Goal: Task Accomplishment & Management: Complete application form

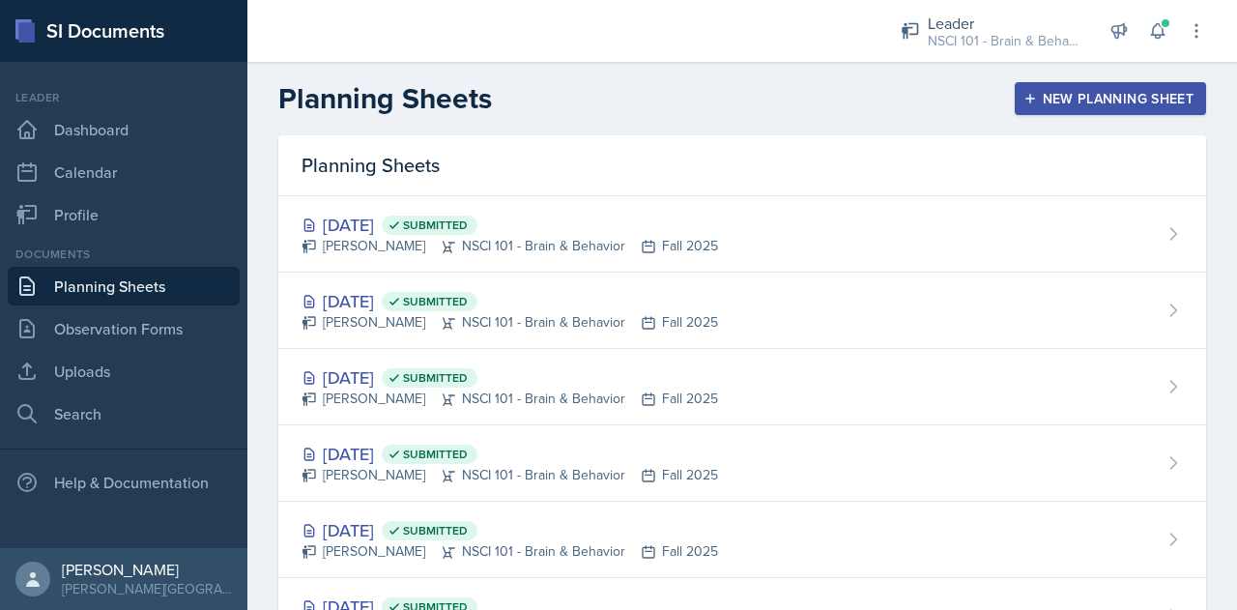
click at [1027, 105] on div "New Planning Sheet" at bounding box center [1110, 98] width 166 height 15
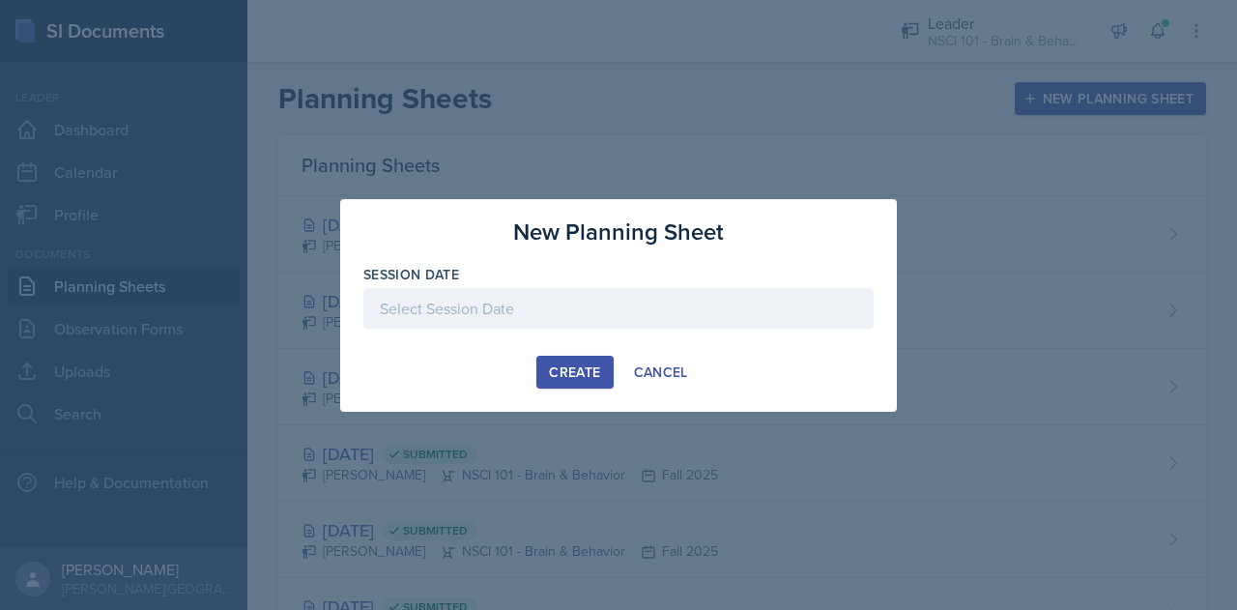
click at [574, 309] on div at bounding box center [618, 308] width 510 height 41
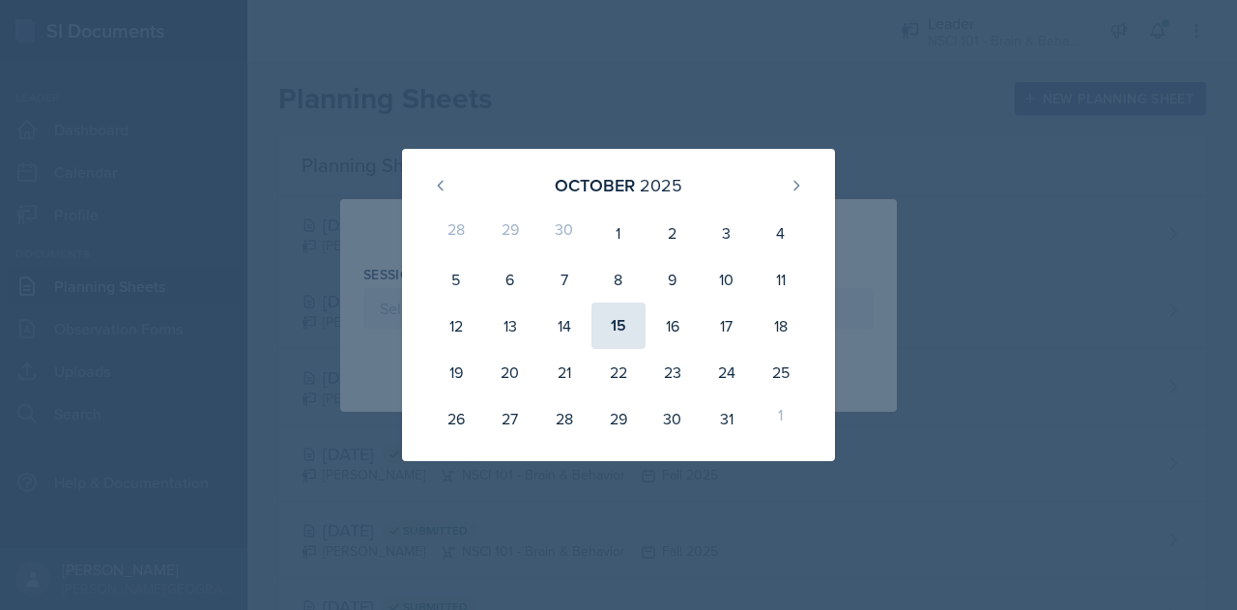
click at [621, 331] on div "15" at bounding box center [618, 325] width 54 height 46
type input "[DATE]"
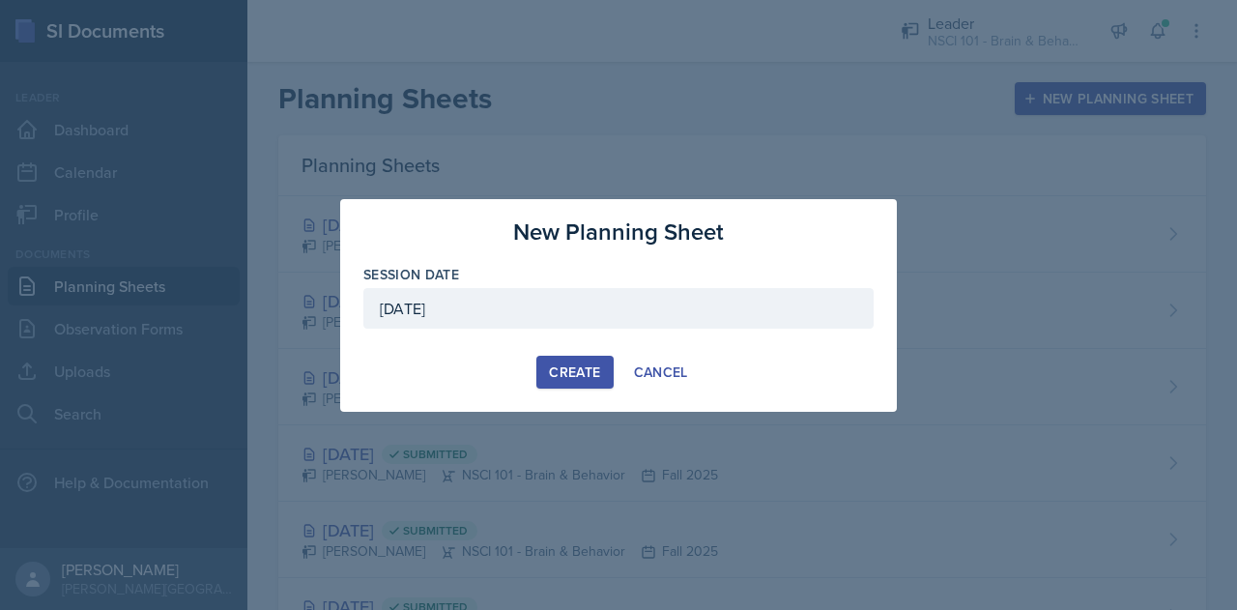
click at [576, 378] on div "Create" at bounding box center [574, 371] width 51 height 15
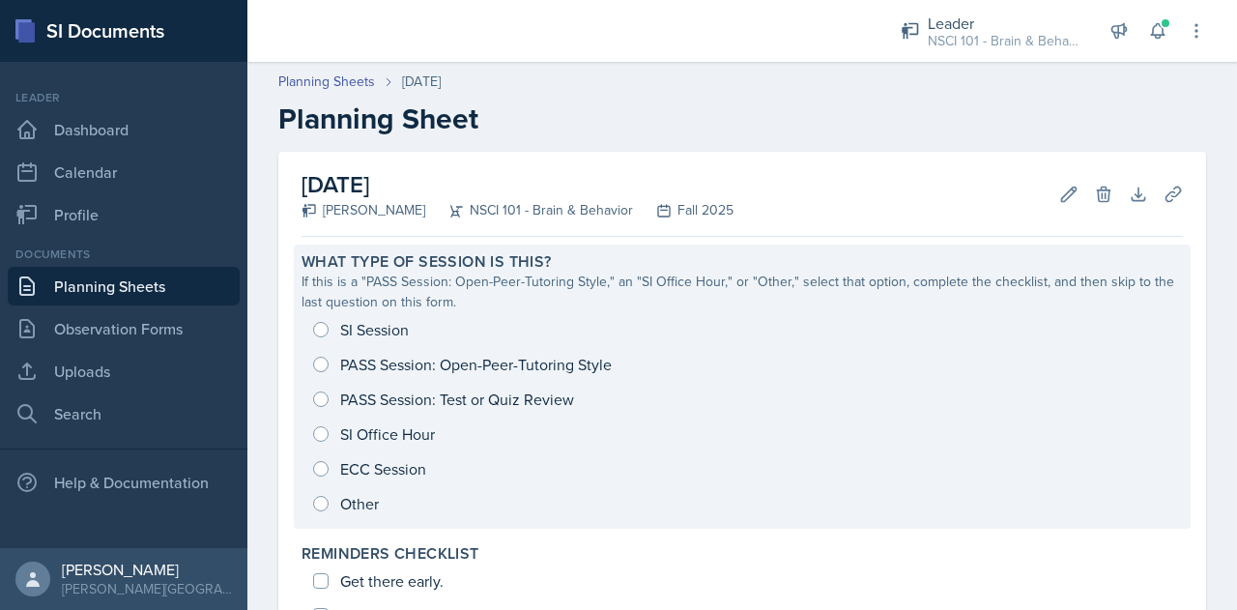
click at [372, 330] on div "SI Session PASS Session: Open-Peer-Tutoring Style PASS Session: Test or Quiz Re…" at bounding box center [741, 416] width 881 height 209
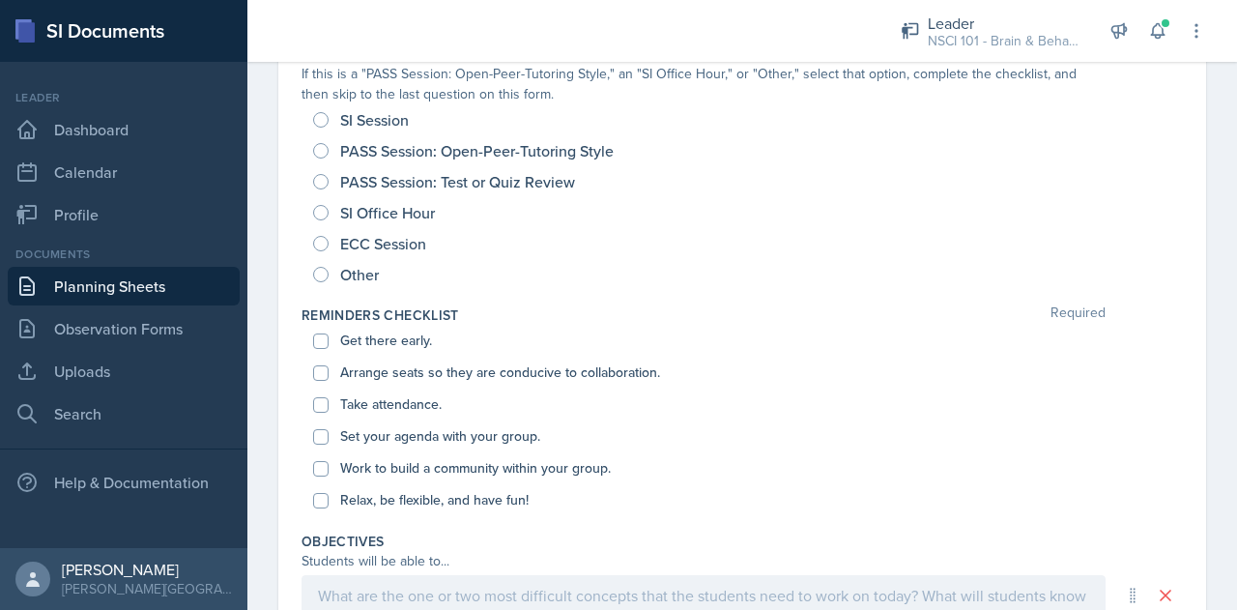
scroll to position [219, 0]
click at [357, 121] on span "SI Session" at bounding box center [374, 118] width 69 height 19
click at [328, 121] on input "SI Session" at bounding box center [320, 118] width 15 height 15
radio input "true"
click at [377, 330] on label "Get there early." at bounding box center [386, 339] width 92 height 20
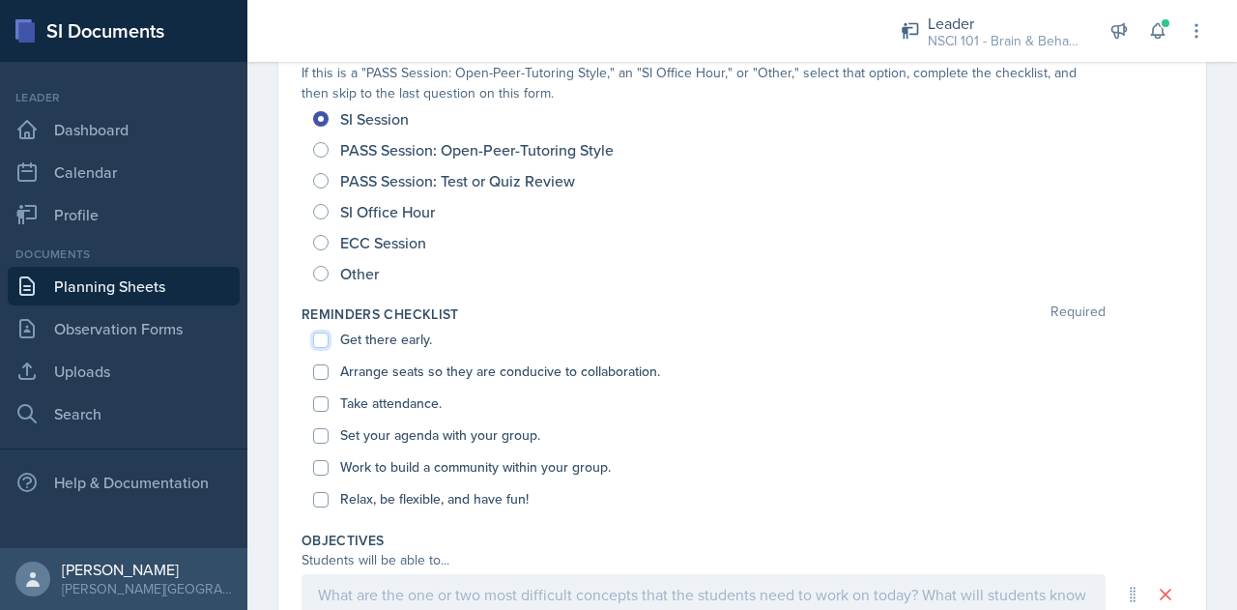
click at [328, 332] on input "Get there early." at bounding box center [320, 339] width 15 height 15
checkbox input "true"
click at [378, 356] on div "Arrange seats so they are conducive to collaboration." at bounding box center [742, 372] width 858 height 32
click at [379, 368] on label "Arrange seats so they are conducive to collaboration." at bounding box center [500, 371] width 320 height 20
click at [328, 368] on input "Arrange seats so they are conducive to collaboration." at bounding box center [320, 371] width 15 height 15
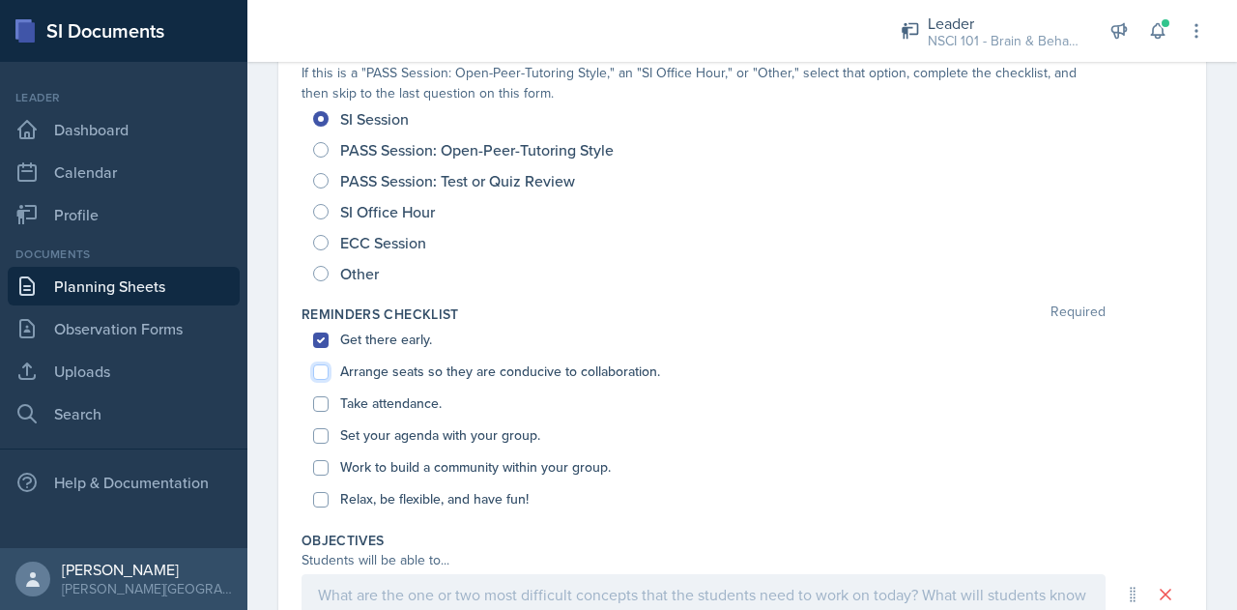
checkbox input "true"
click at [378, 405] on label "Take attendance." at bounding box center [390, 403] width 101 height 20
click at [328, 405] on input "Take attendance." at bounding box center [320, 403] width 15 height 15
checkbox input "true"
click at [381, 439] on label "Set your agenda with your group." at bounding box center [440, 435] width 200 height 20
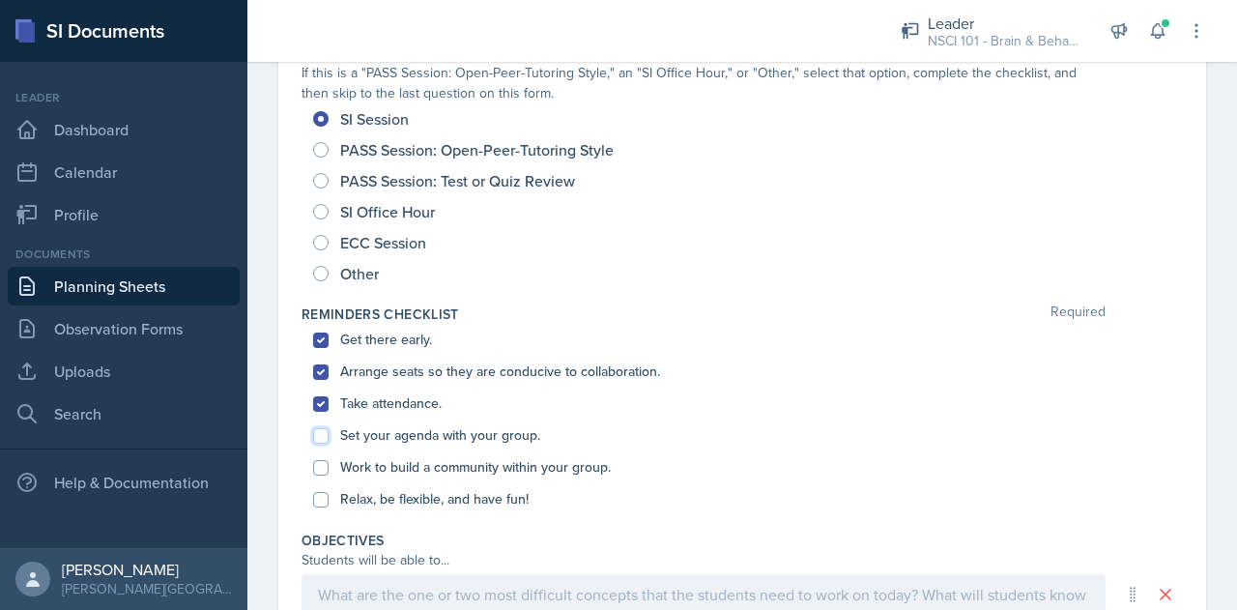
click at [328, 439] on input "Set your agenda with your group." at bounding box center [320, 435] width 15 height 15
checkbox input "true"
click at [380, 480] on div "Work to build a community within your group." at bounding box center [742, 467] width 858 height 32
click at [377, 473] on label "Work to build a community within your group." at bounding box center [475, 467] width 270 height 20
click at [328, 473] on input "Work to build a community within your group." at bounding box center [320, 467] width 15 height 15
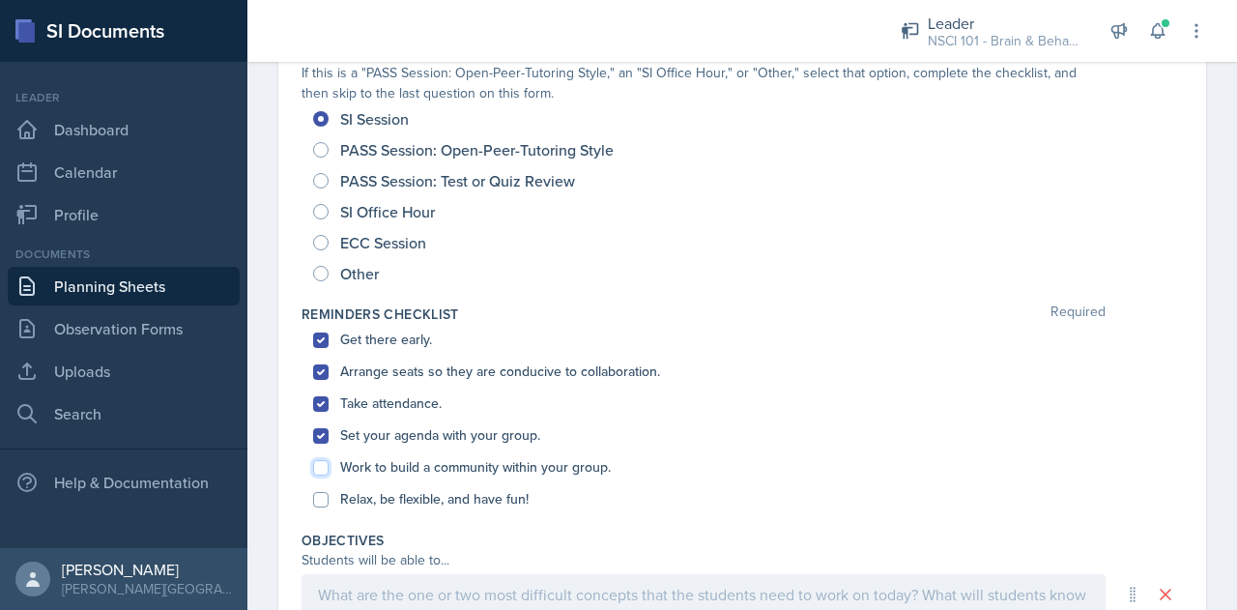
checkbox input "true"
click at [384, 498] on label "Relax, be flexible, and have fun!" at bounding box center [434, 499] width 188 height 20
click at [328, 498] on input "Relax, be flexible, and have fun!" at bounding box center [320, 499] width 15 height 15
checkbox input "true"
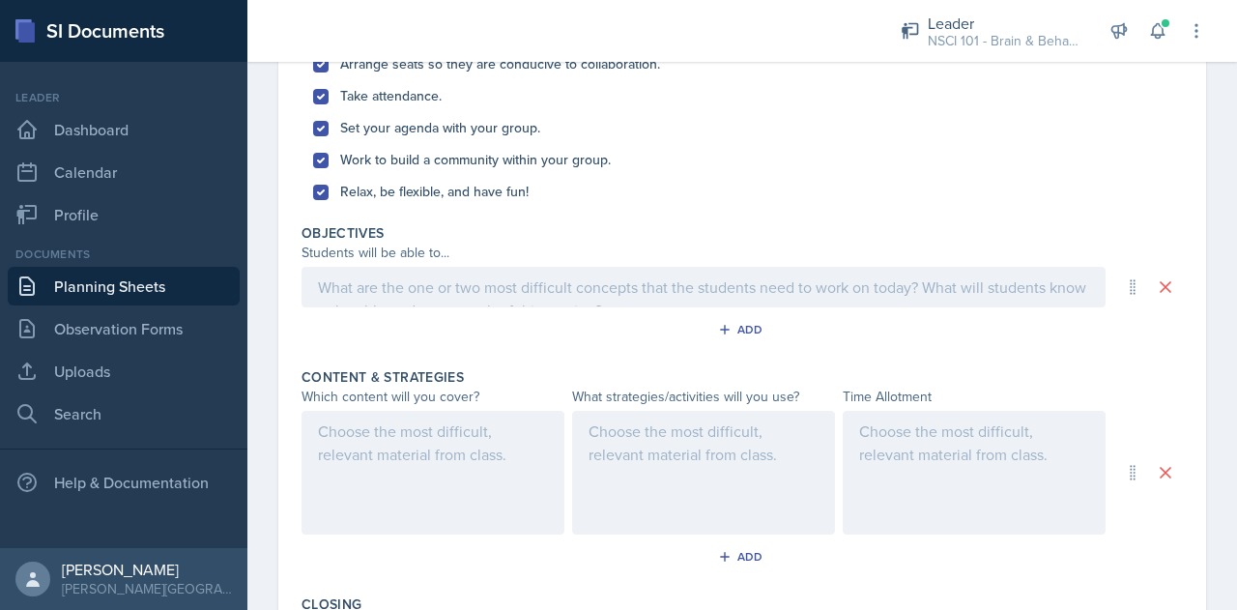
scroll to position [560, 0]
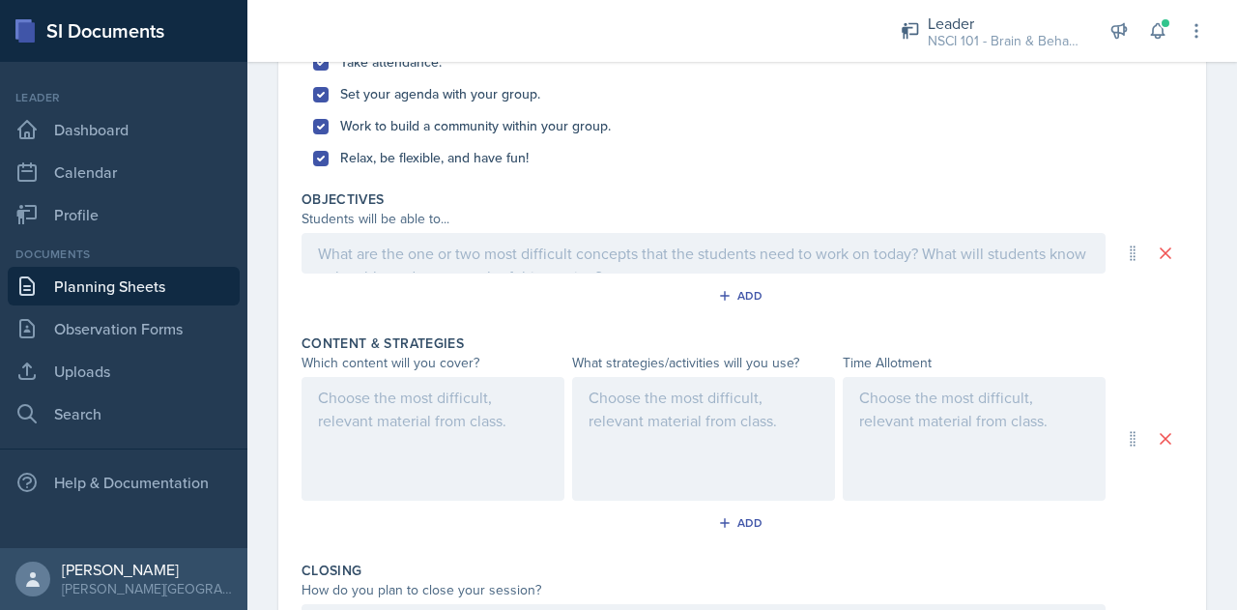
click at [508, 265] on p at bounding box center [703, 253] width 771 height 23
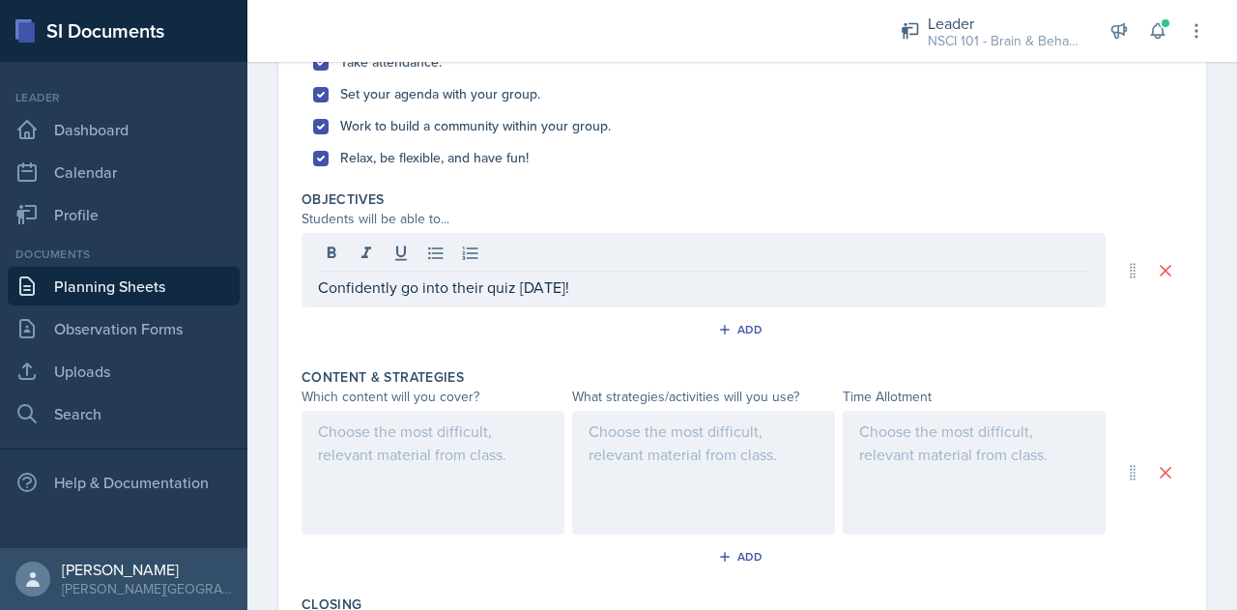
click at [441, 536] on div "Content & Strategies Which content will you cover? What strategies/activities w…" at bounding box center [741, 472] width 881 height 227
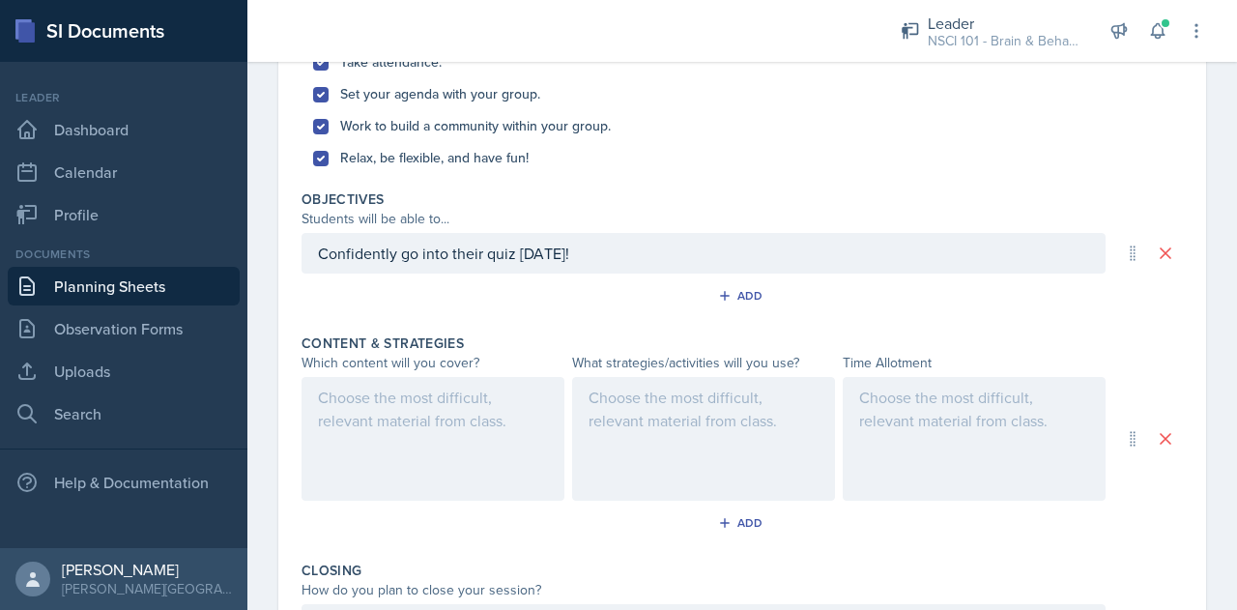
click at [398, 423] on div at bounding box center [432, 439] width 263 height 124
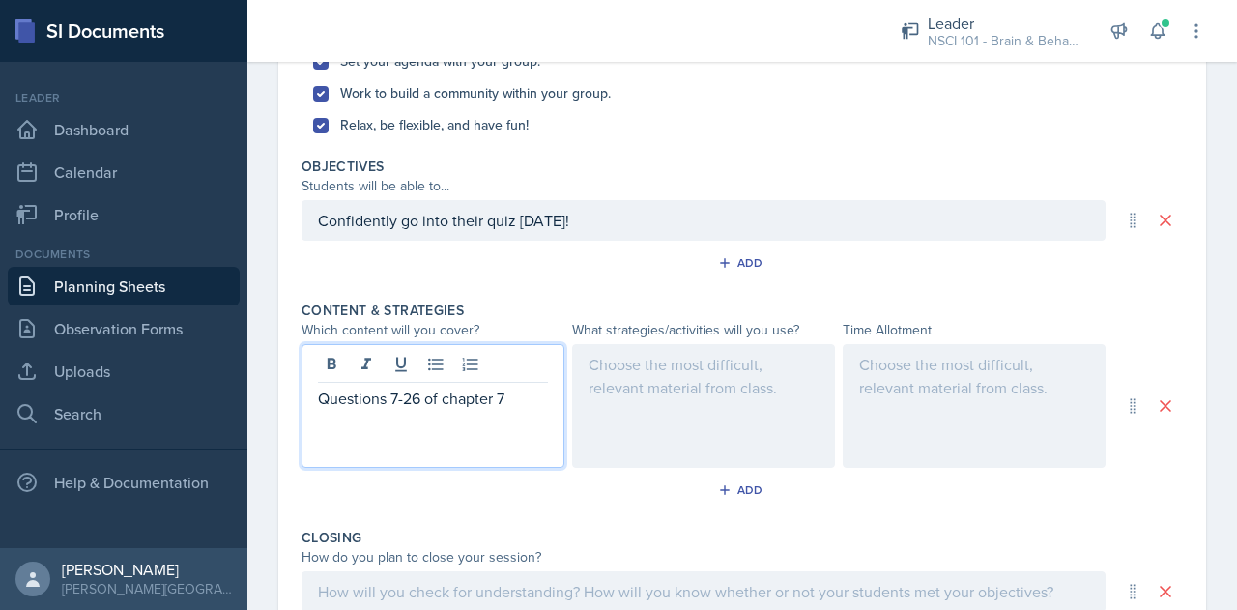
click at [715, 368] on div at bounding box center [703, 406] width 263 height 124
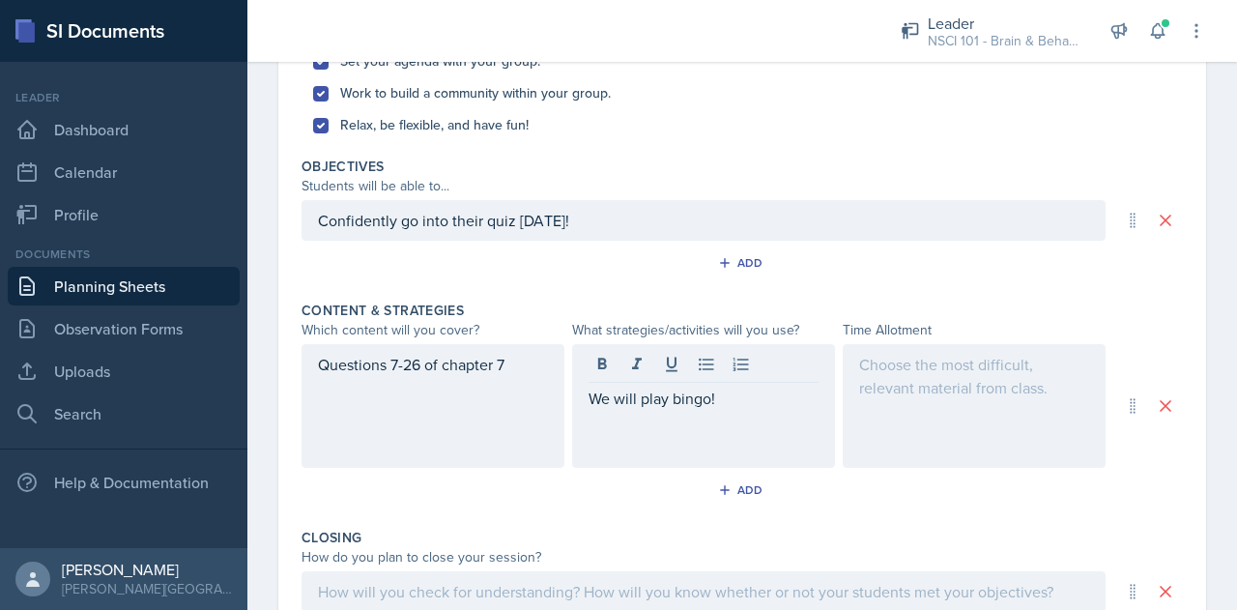
click at [896, 383] on div at bounding box center [973, 406] width 263 height 124
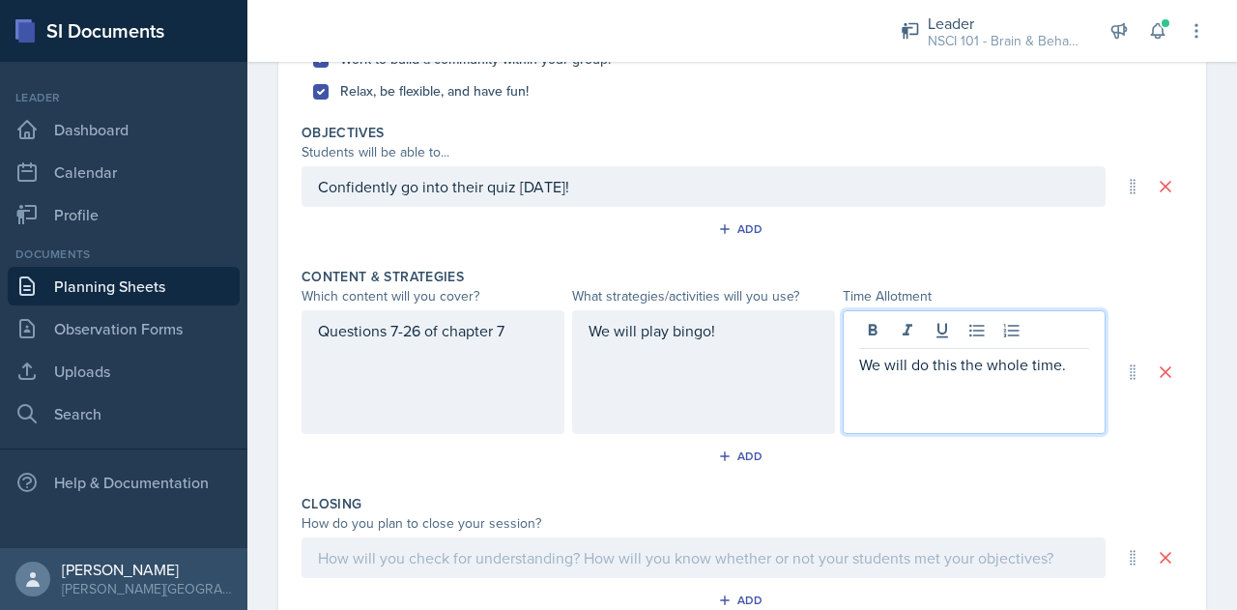
click at [526, 326] on div "Questions 7-26 of chapter 7" at bounding box center [432, 372] width 263 height 124
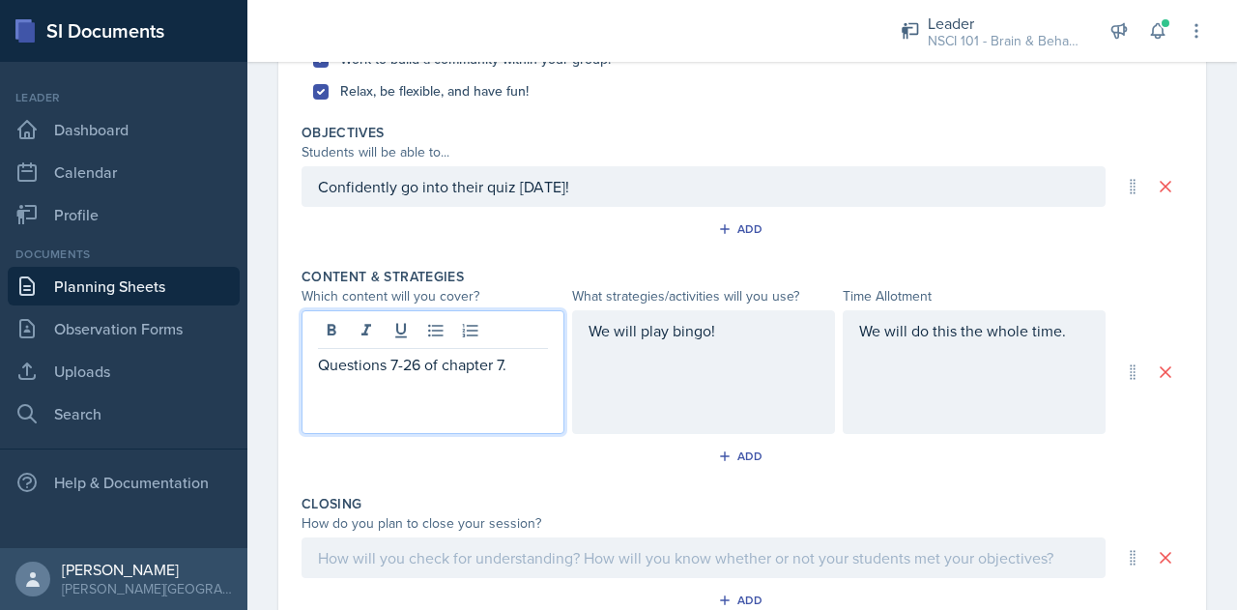
click at [450, 561] on div at bounding box center [703, 557] width 804 height 41
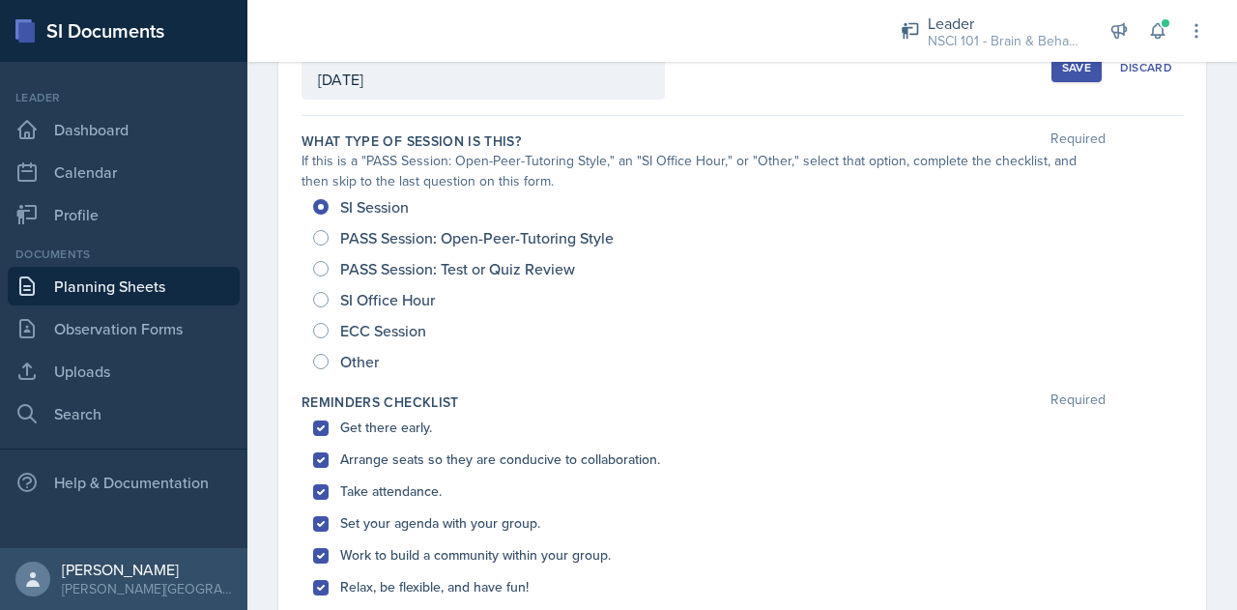
scroll to position [0, 0]
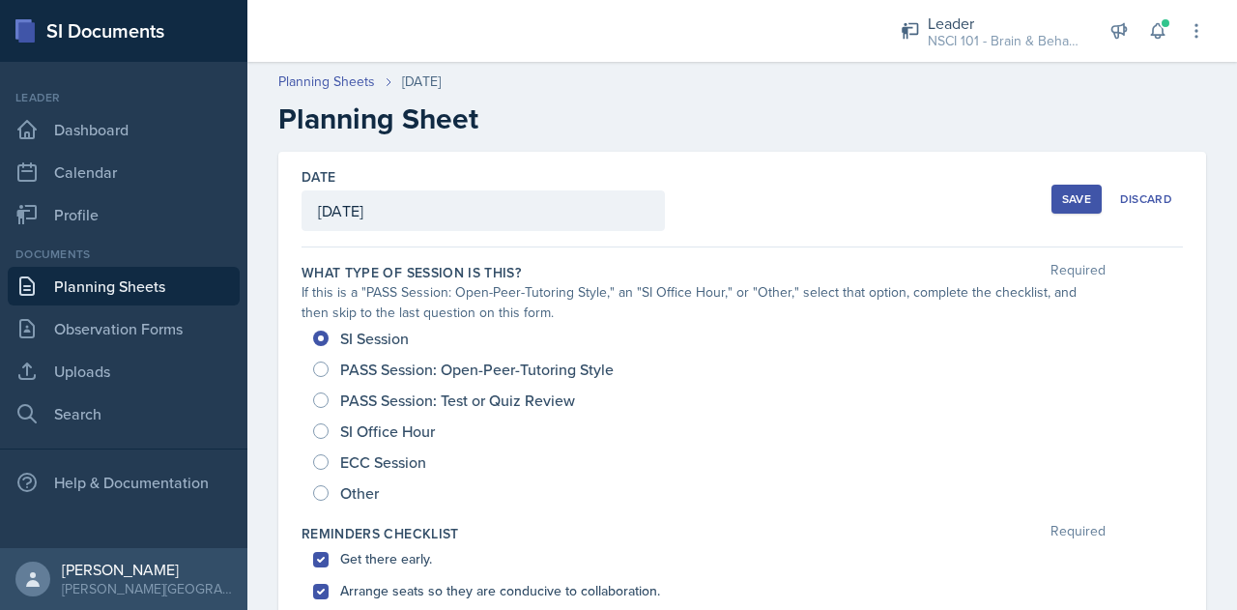
click at [1062, 206] on div "Save" at bounding box center [1076, 198] width 29 height 15
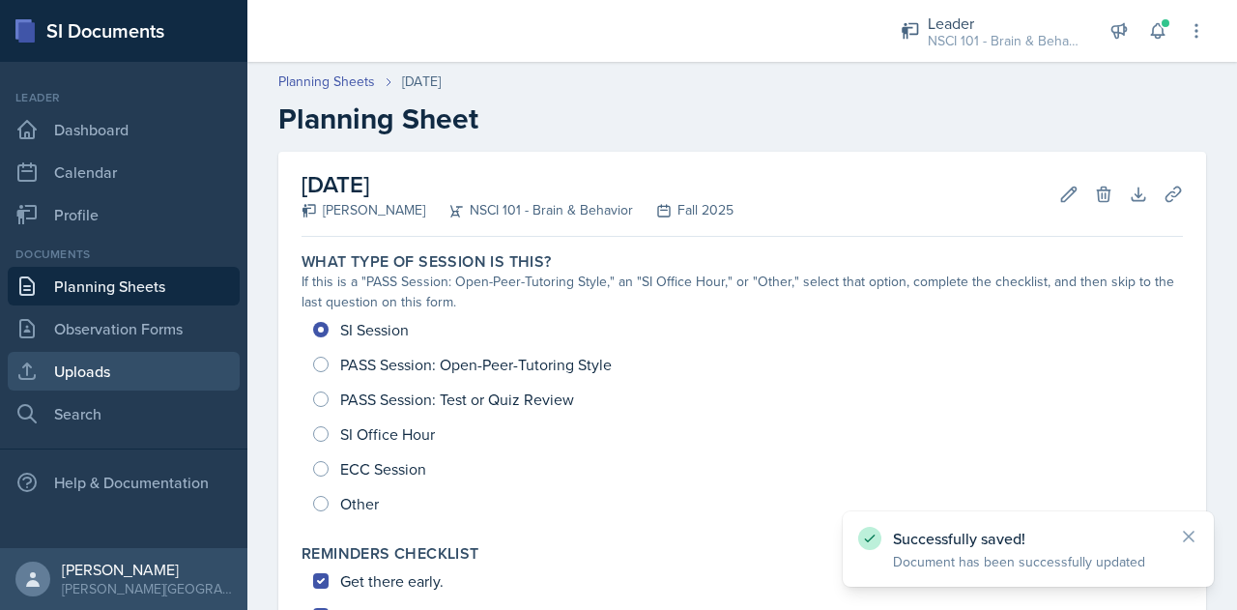
click at [91, 372] on link "Uploads" at bounding box center [124, 371] width 232 height 39
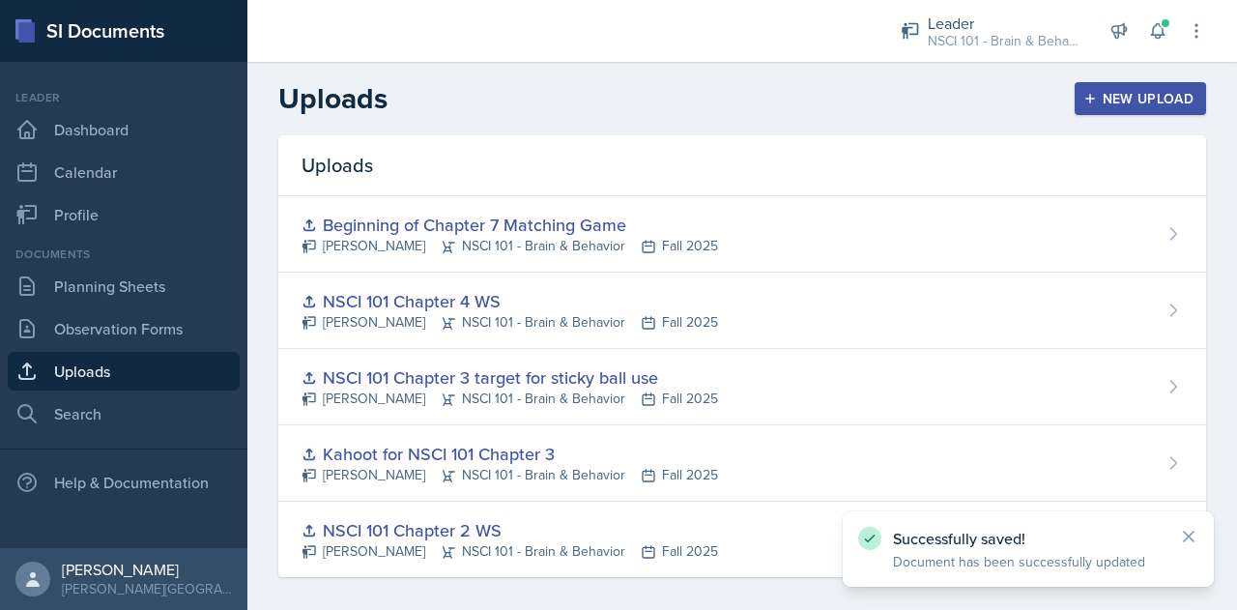
click at [1149, 98] on div "New Upload" at bounding box center [1140, 98] width 107 height 15
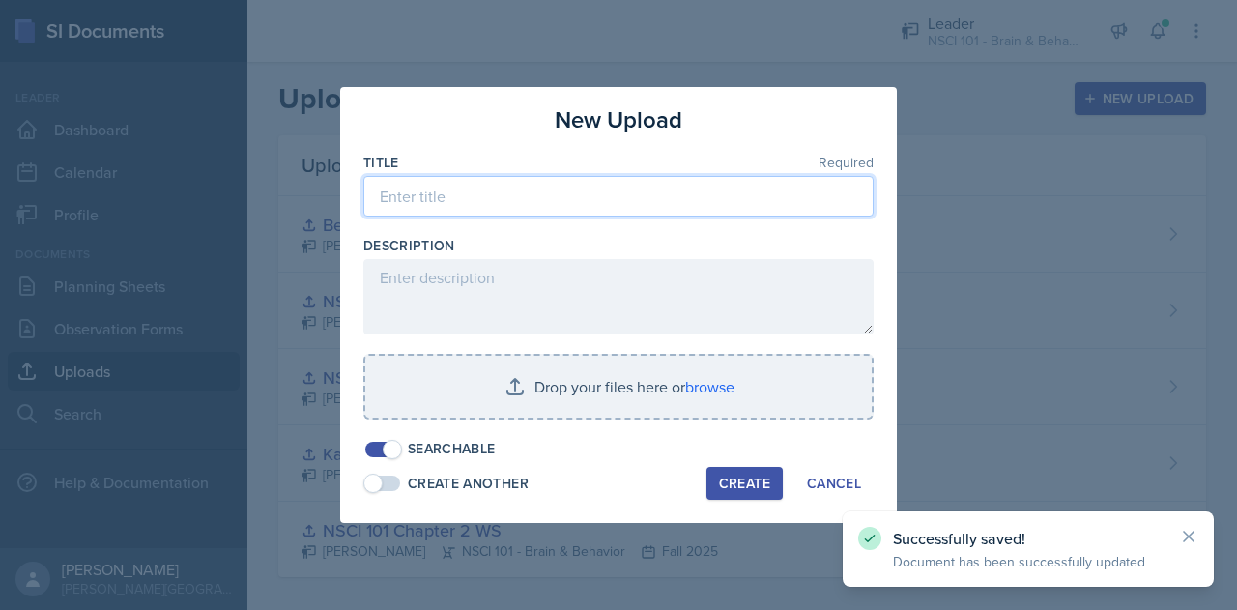
click at [533, 196] on input at bounding box center [618, 196] width 510 height 41
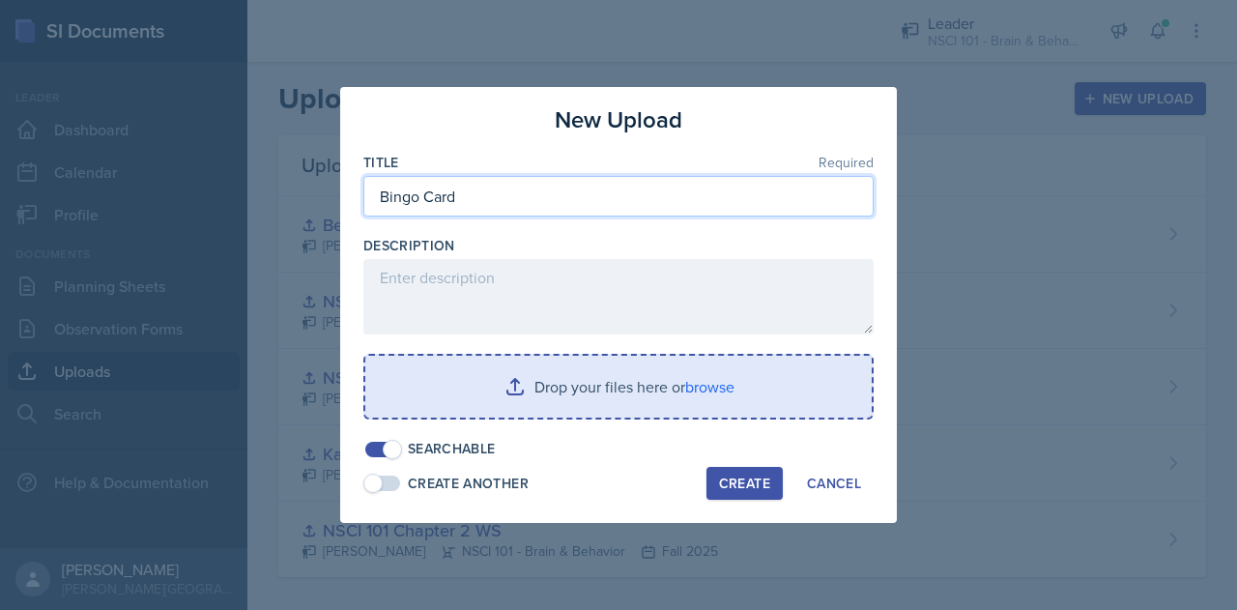
type input "Bingo Card"
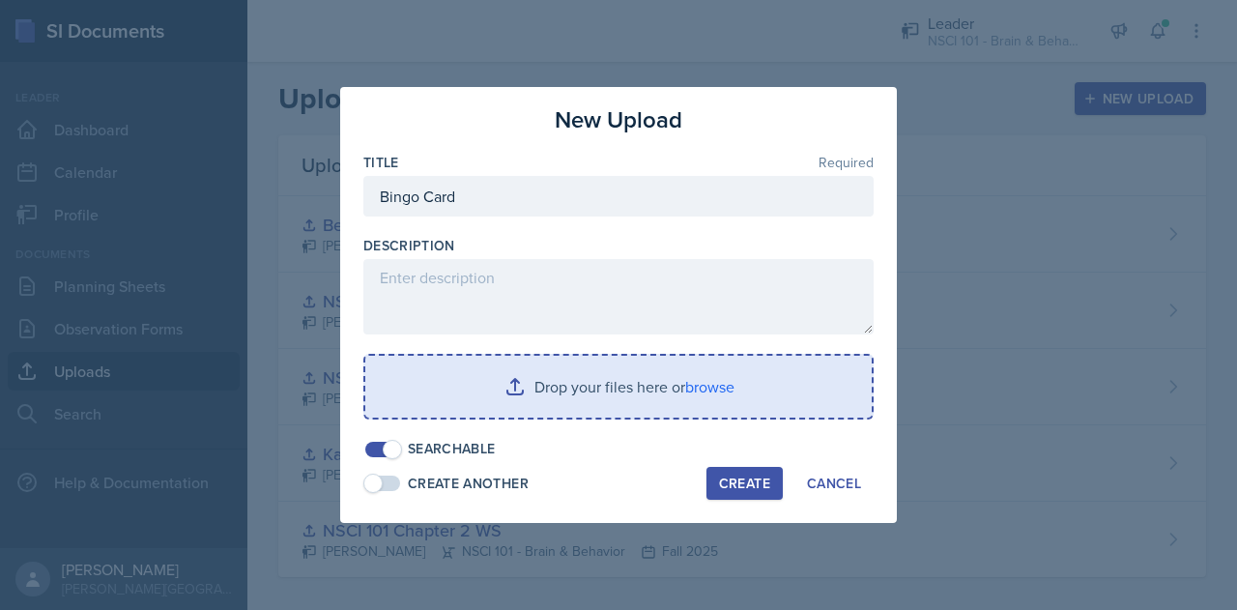
click at [589, 391] on input "file" at bounding box center [618, 387] width 506 height 62
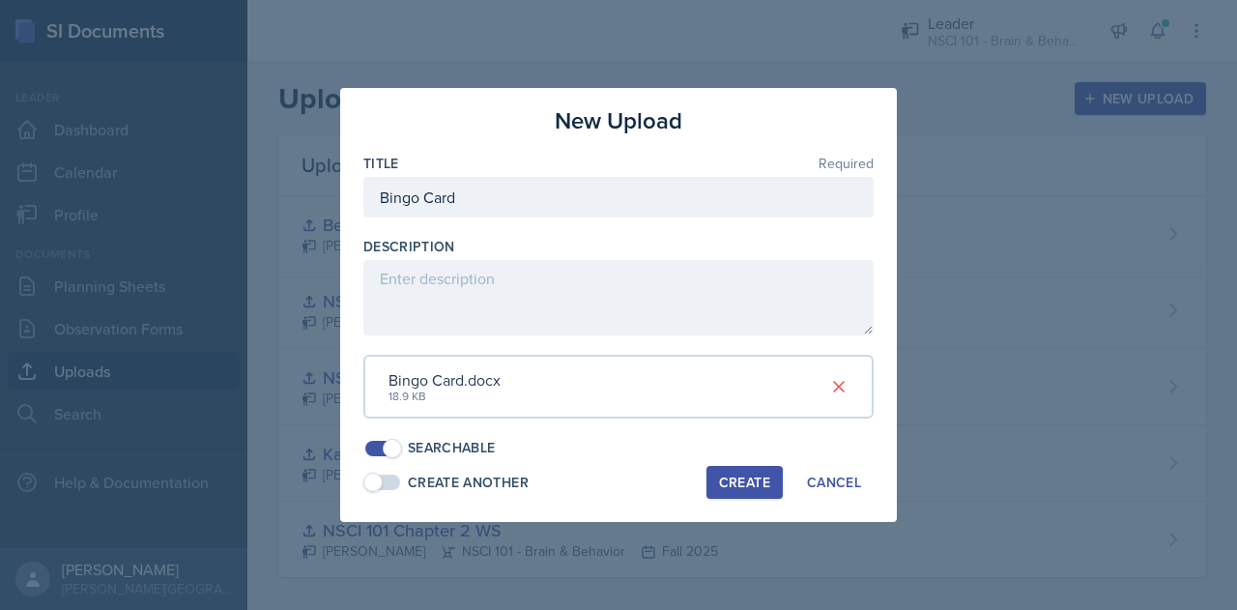
click at [748, 478] on div "Create" at bounding box center [744, 481] width 51 height 15
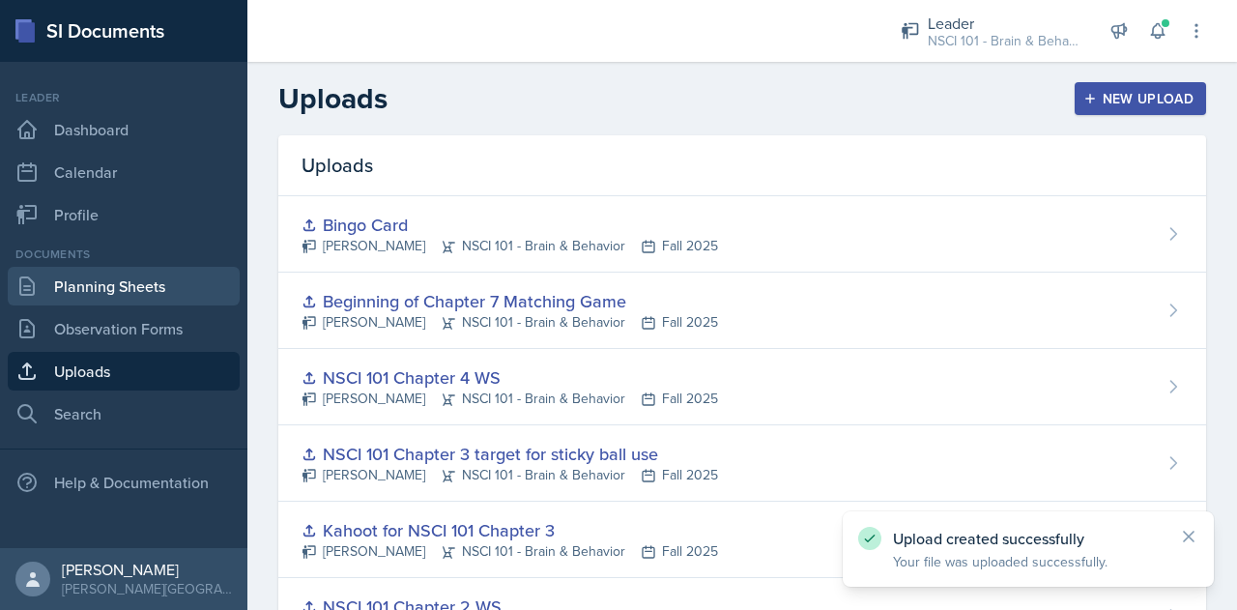
click at [160, 288] on link "Planning Sheets" at bounding box center [124, 286] width 232 height 39
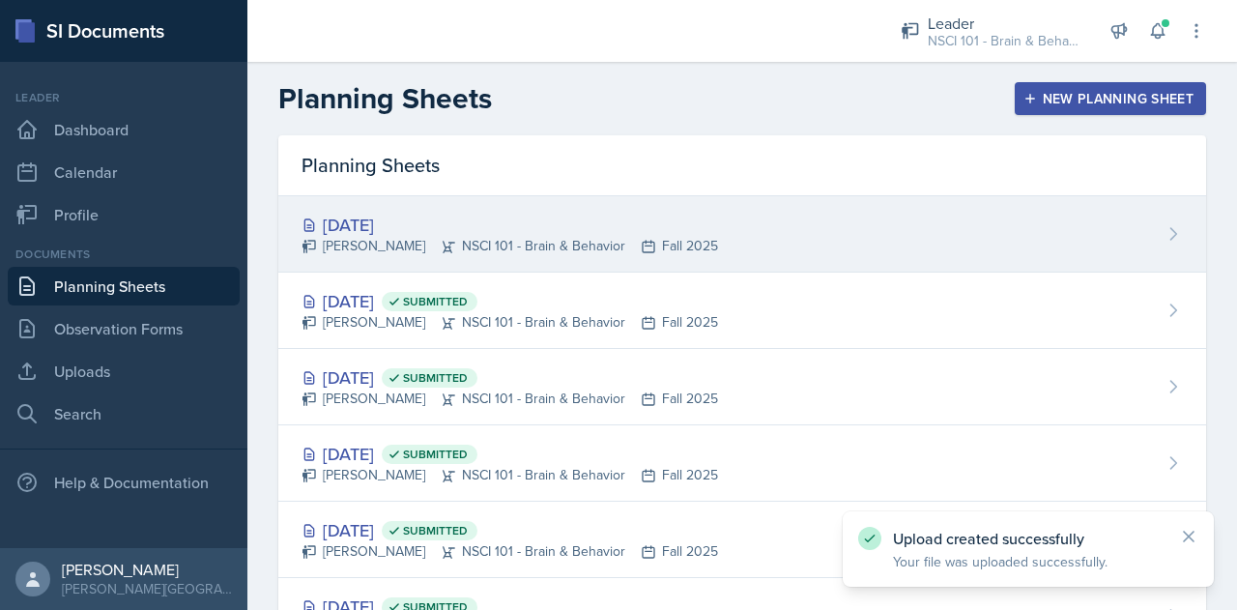
click at [1099, 237] on div "[DATE] [GEOGRAPHIC_DATA][PERSON_NAME] NSCI 101 - Brain & Behavior Fall 2025" at bounding box center [741, 234] width 927 height 76
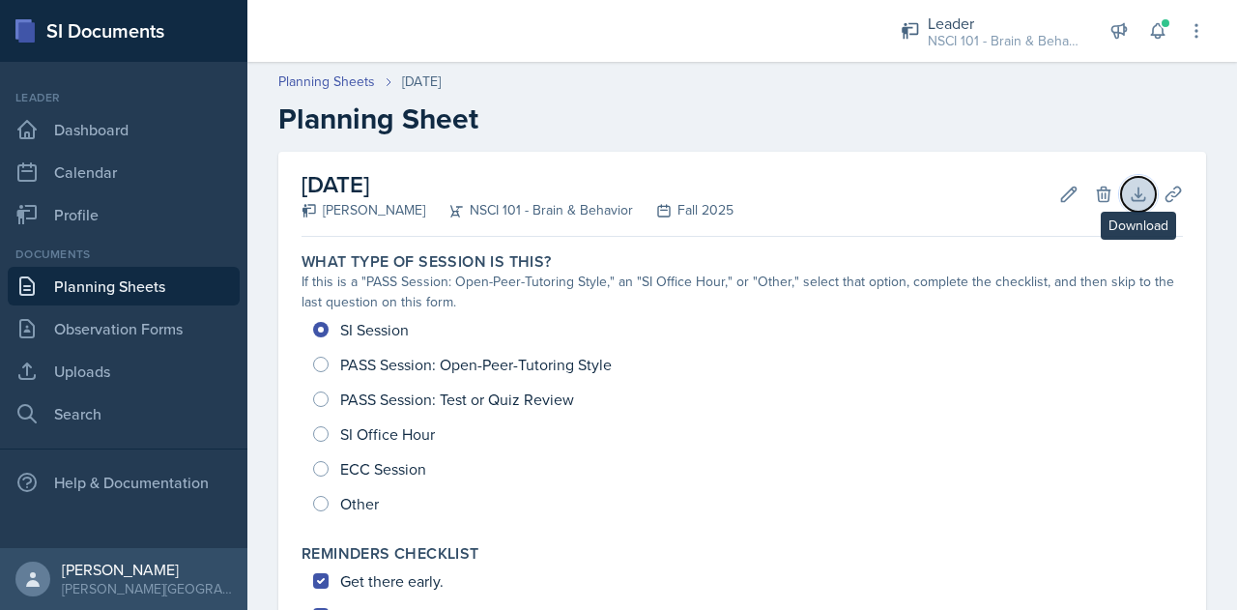
click at [1130, 199] on icon at bounding box center [1137, 194] width 19 height 19
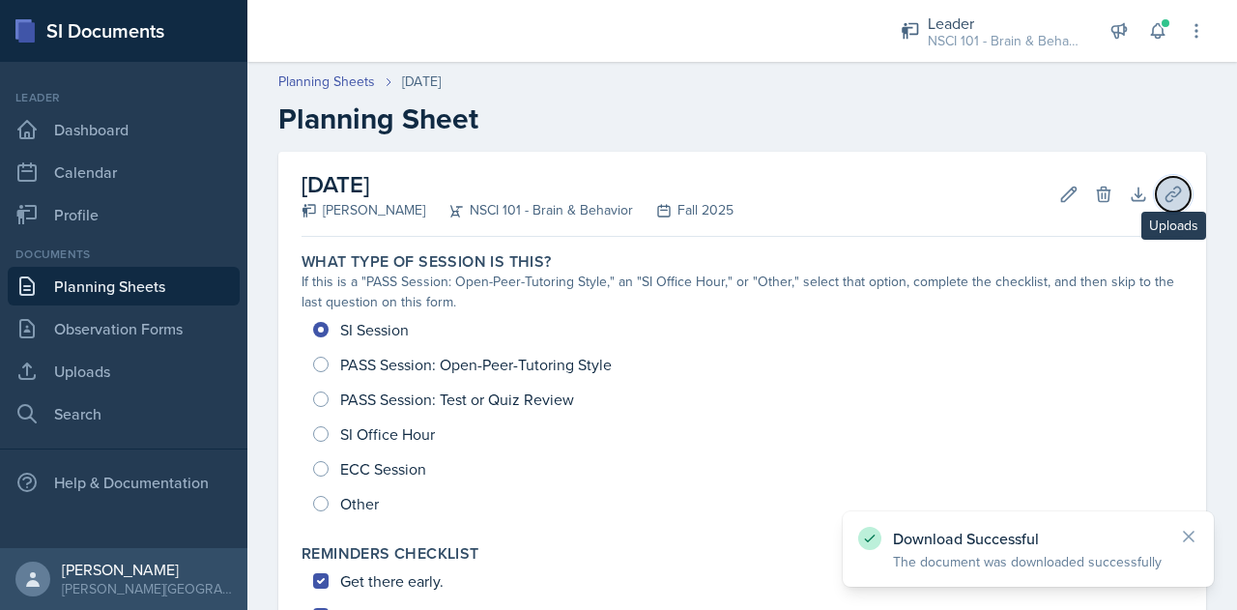
click at [1163, 194] on icon at bounding box center [1172, 194] width 19 height 19
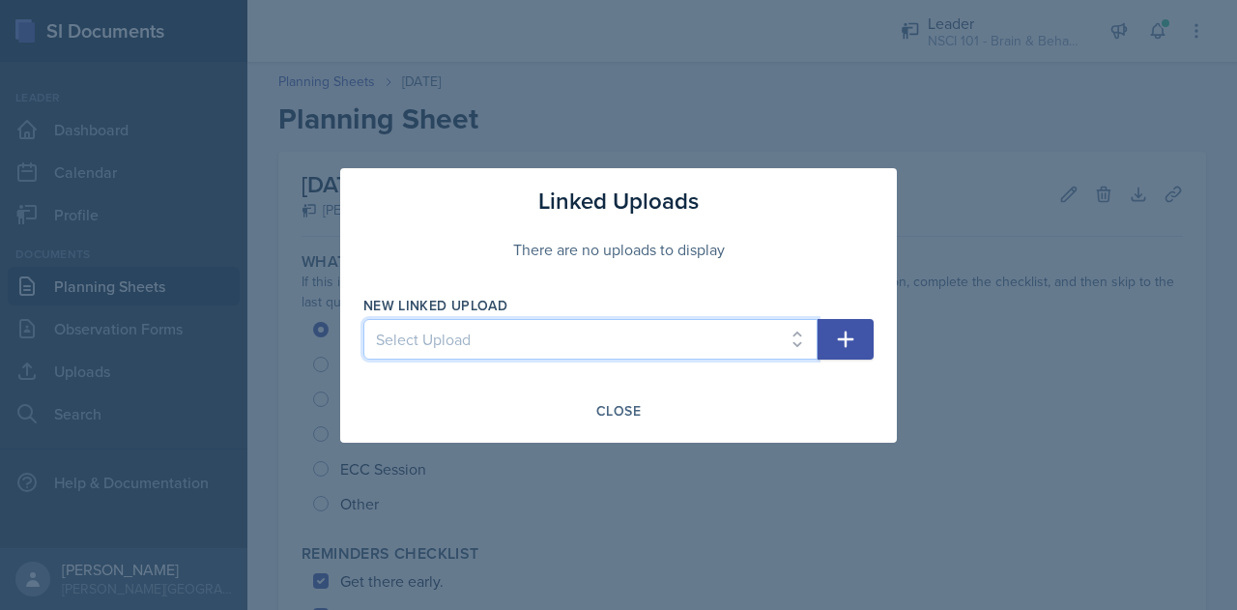
click at [725, 331] on select "Select Upload NSCI 101 Chapter 2 WS Kahoot for NSCI 101 Chapter 3 NSCI 101 Chap…" at bounding box center [590, 339] width 454 height 41
select select "965ea4f1-e5c7-4c80-87b1-a37d6c632e59"
click at [363, 319] on select "Select Upload NSCI 101 Chapter 2 WS Kahoot for NSCI 101 Chapter 3 NSCI 101 Chap…" at bounding box center [590, 339] width 454 height 41
click at [842, 333] on icon "button" at bounding box center [845, 338] width 23 height 23
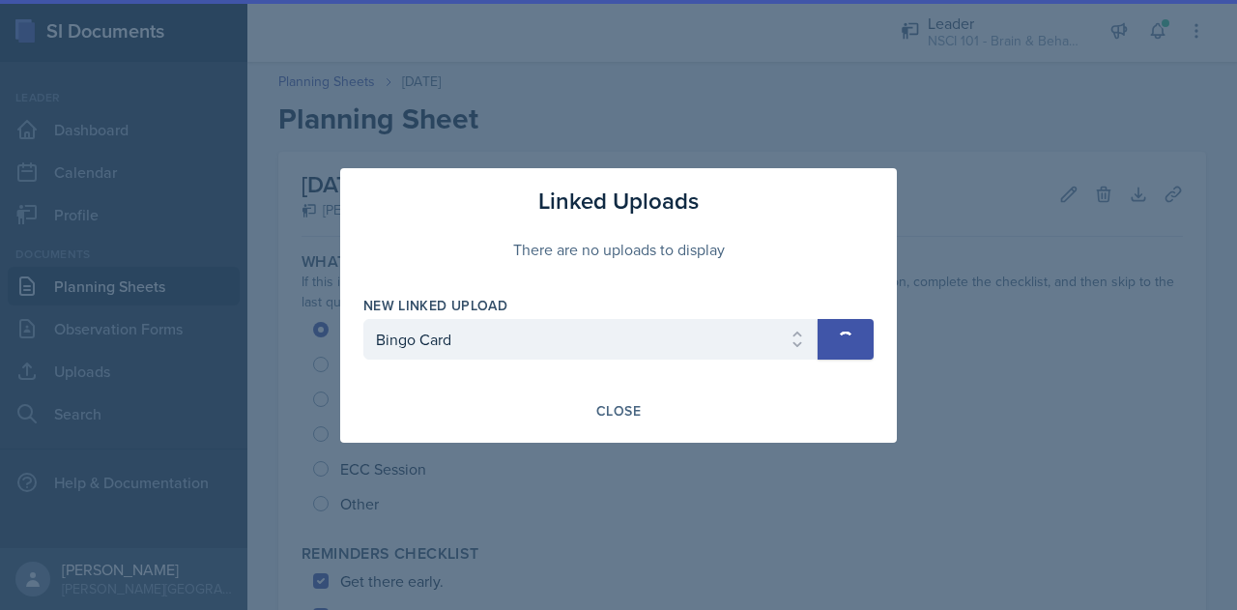
select select
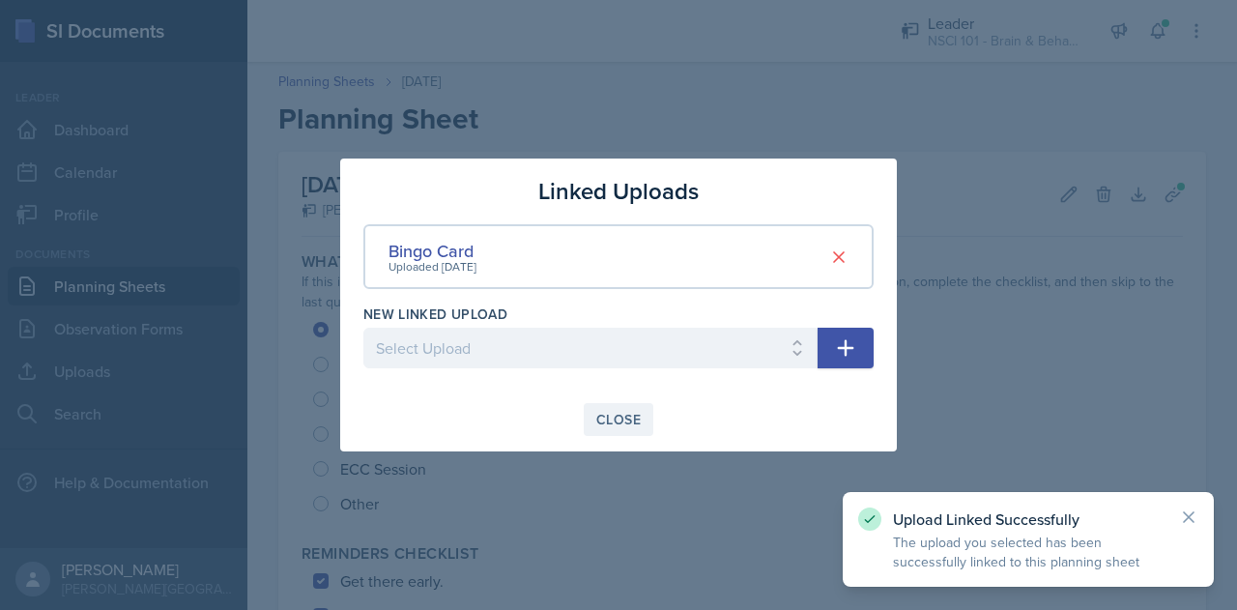
click at [639, 424] on div "Close" at bounding box center [618, 419] width 44 height 15
